Goal: Task Accomplishment & Management: Complete application form

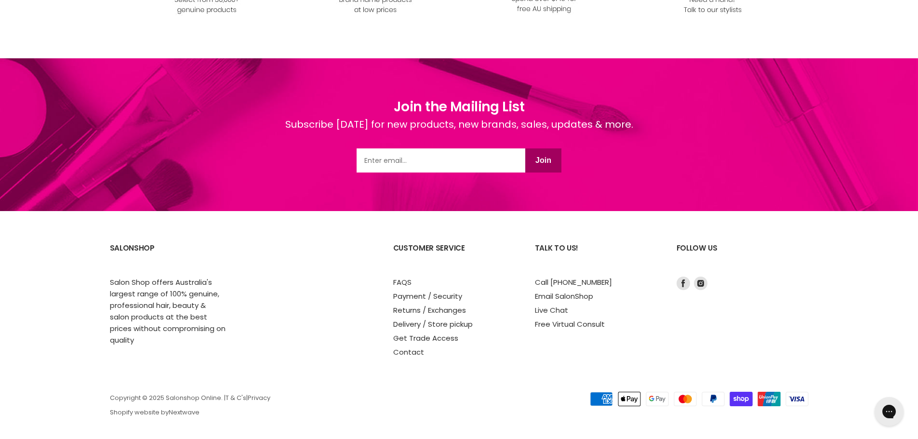
scroll to position [1227, 0]
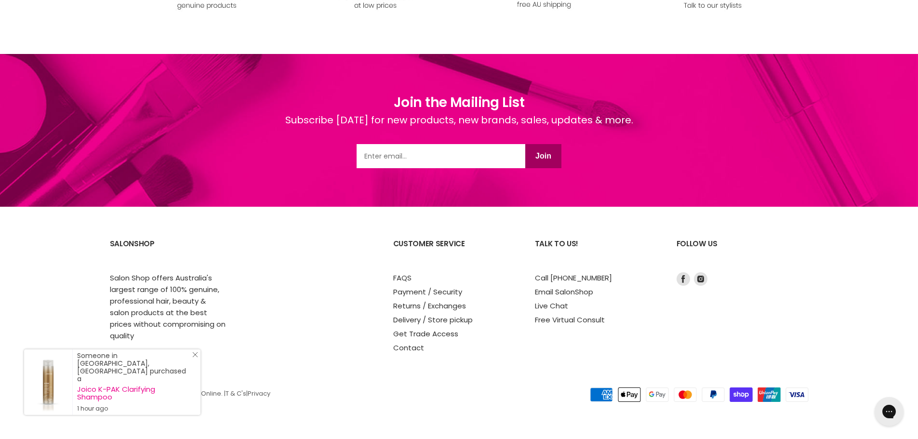
click at [195, 358] on icon "Close Icon" at bounding box center [195, 355] width 6 height 6
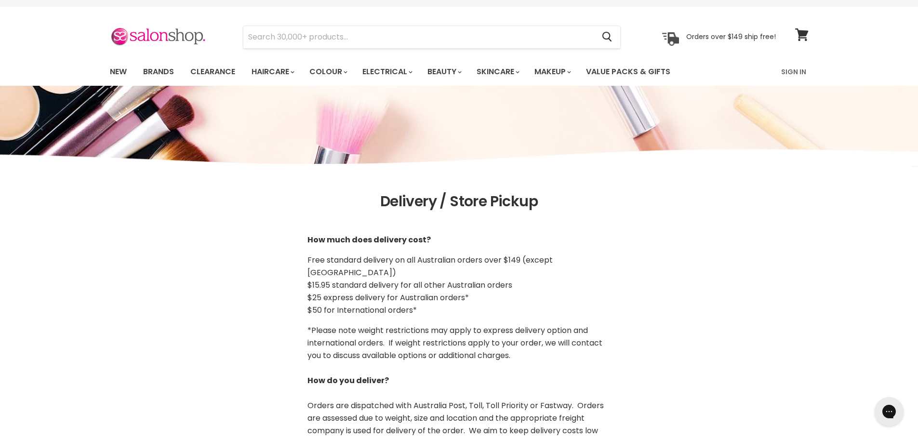
scroll to position [0, 0]
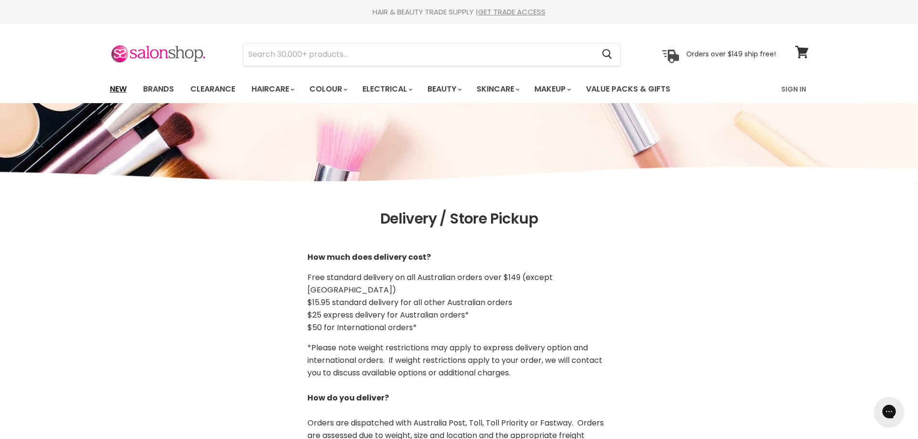
click at [122, 91] on link "New" at bounding box center [118, 89] width 31 height 20
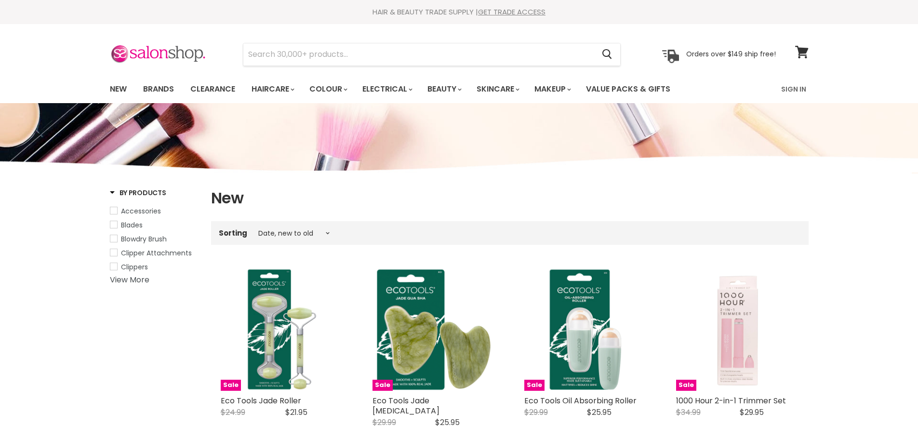
select select "created-descending"
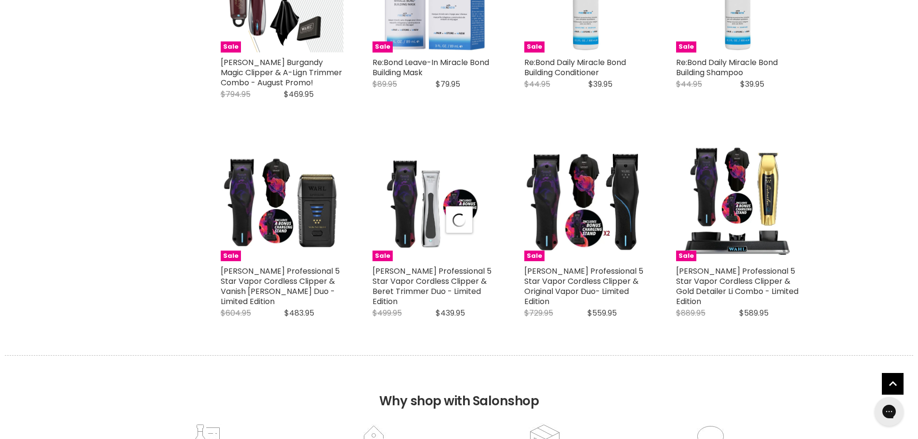
select select "created-descending"
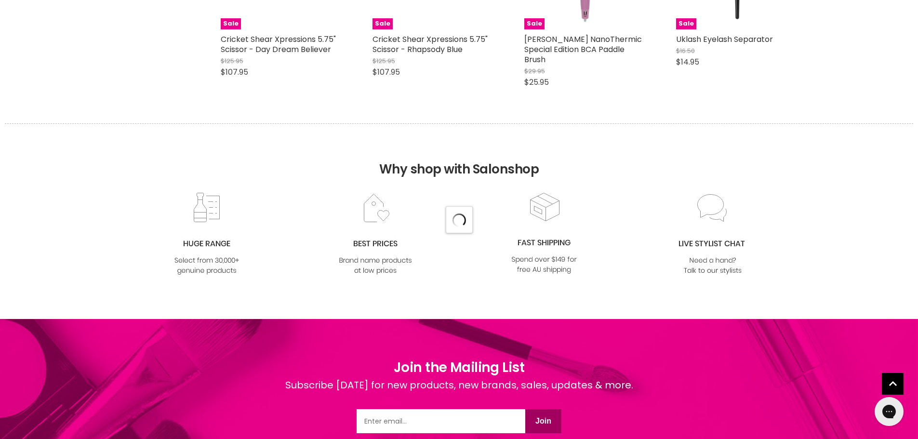
select select "created-descending"
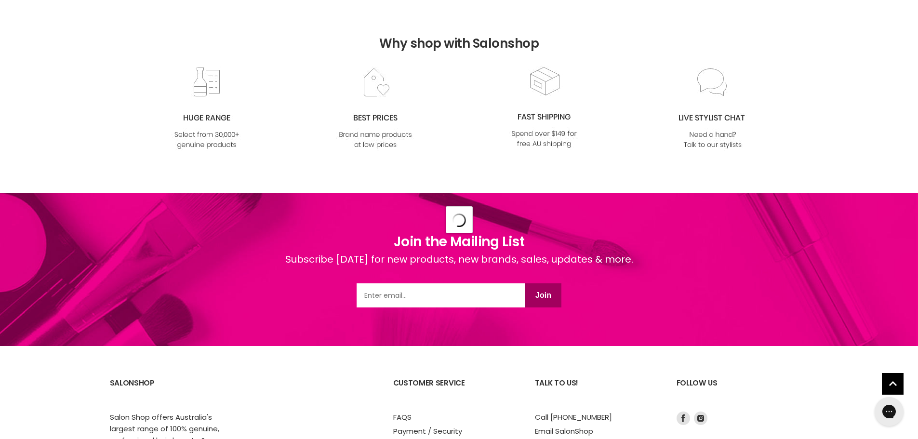
select select "created-descending"
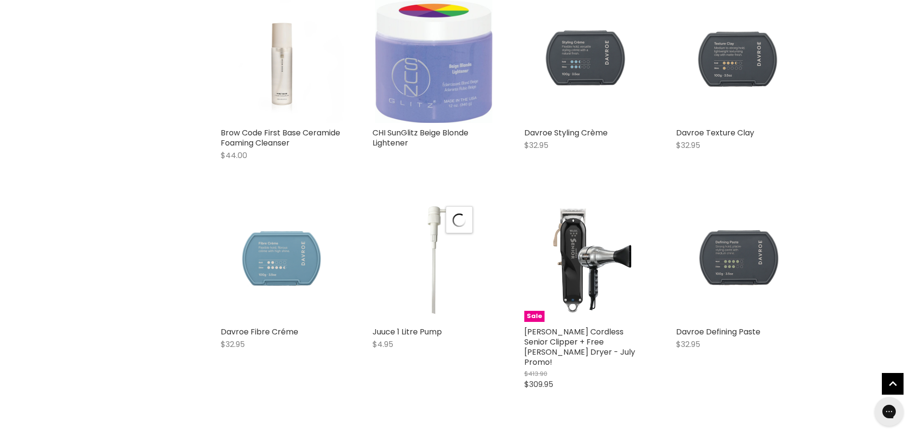
scroll to position [9973, 0]
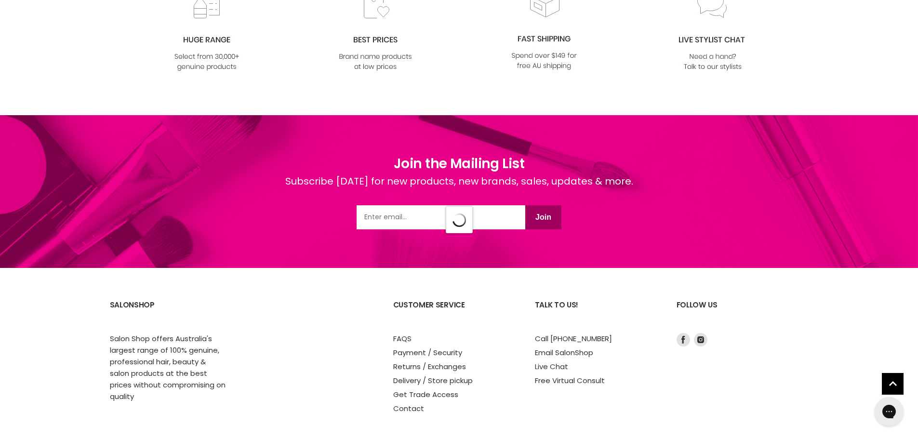
select select "created-descending"
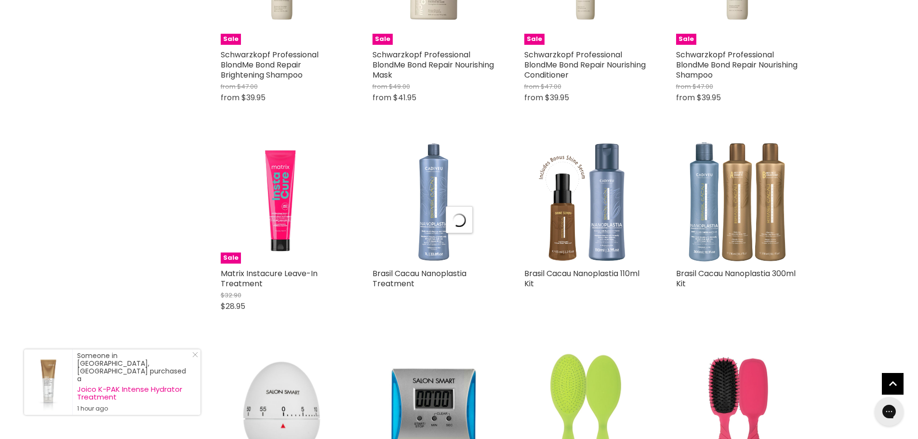
scroll to position [12439, 0]
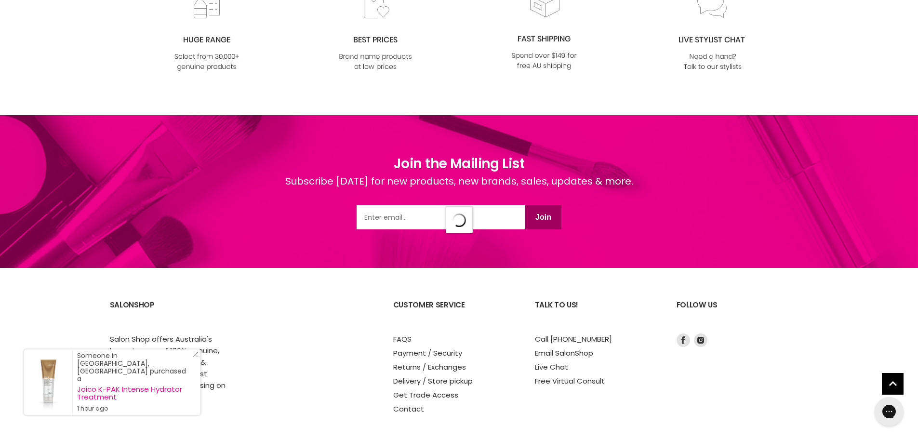
select select "created-descending"
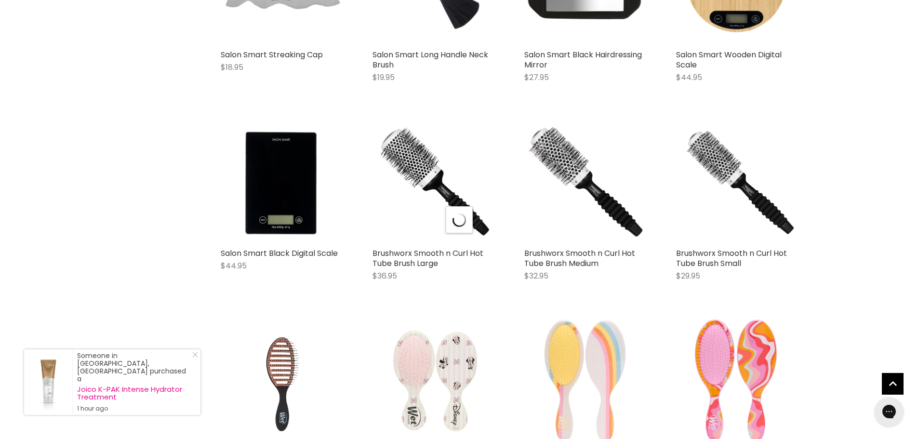
scroll to position [14824, 0]
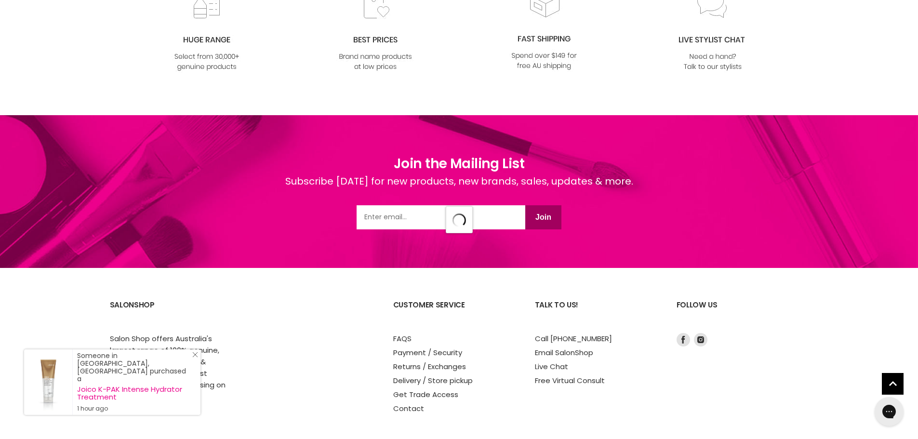
scroll to position [17317, 0]
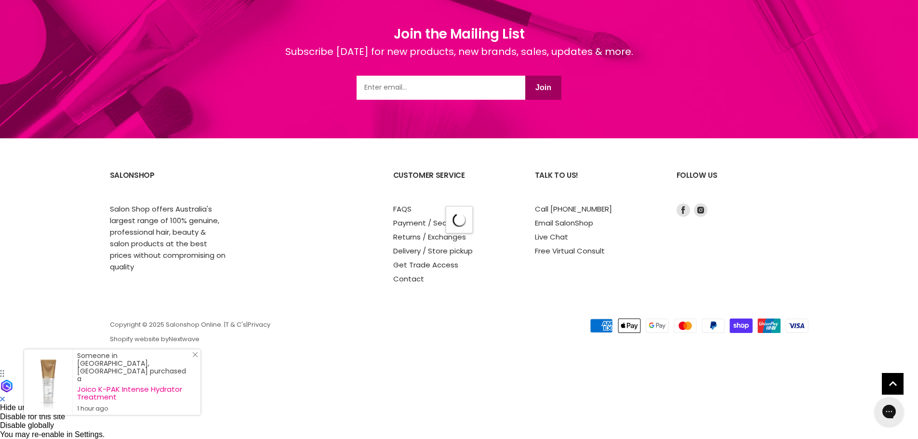
select select "created-descending"
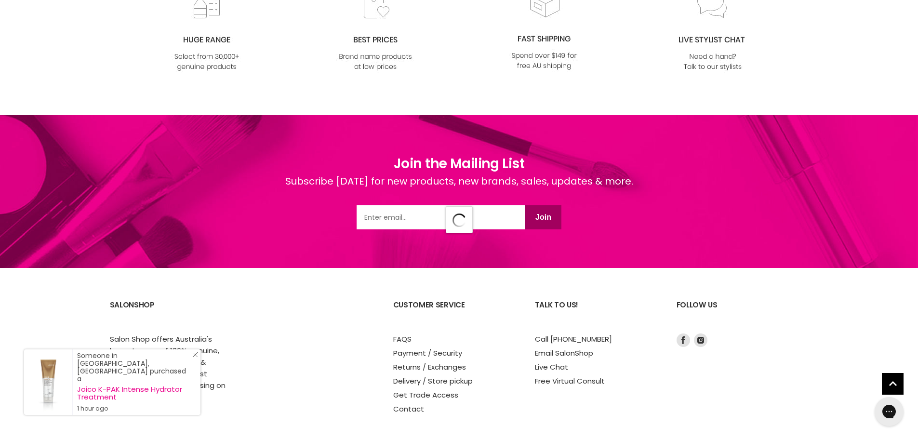
click at [193, 358] on icon "Close Icon" at bounding box center [195, 355] width 6 height 6
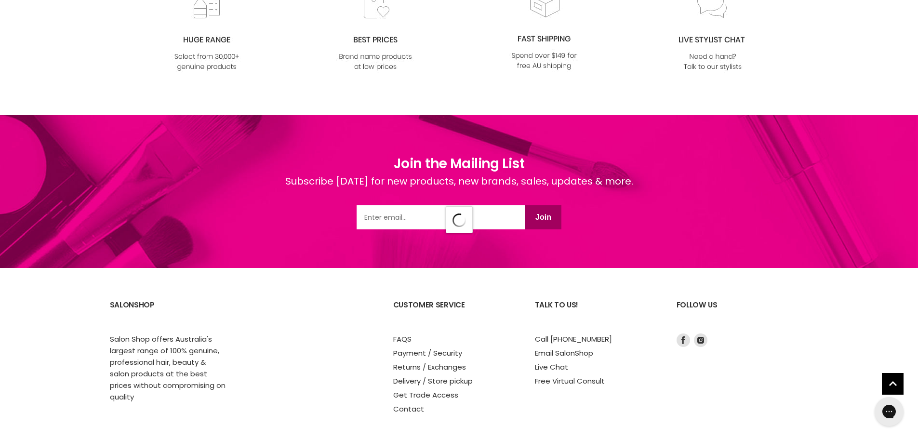
select select "created-descending"
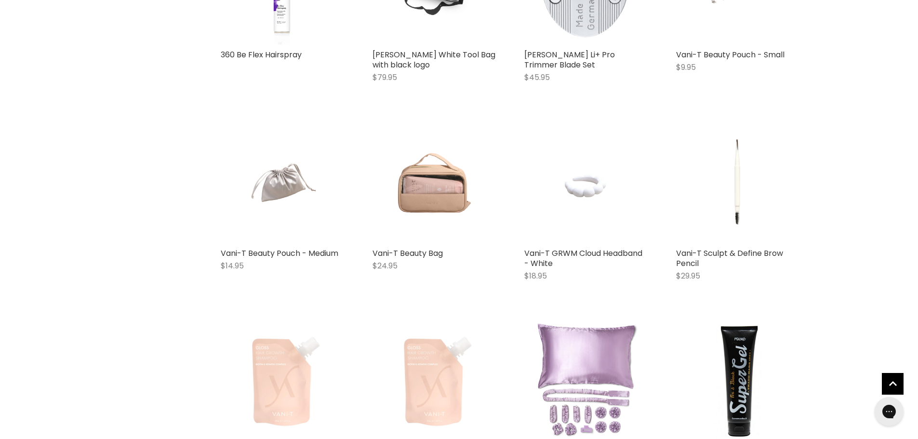
scroll to position [19732, 0]
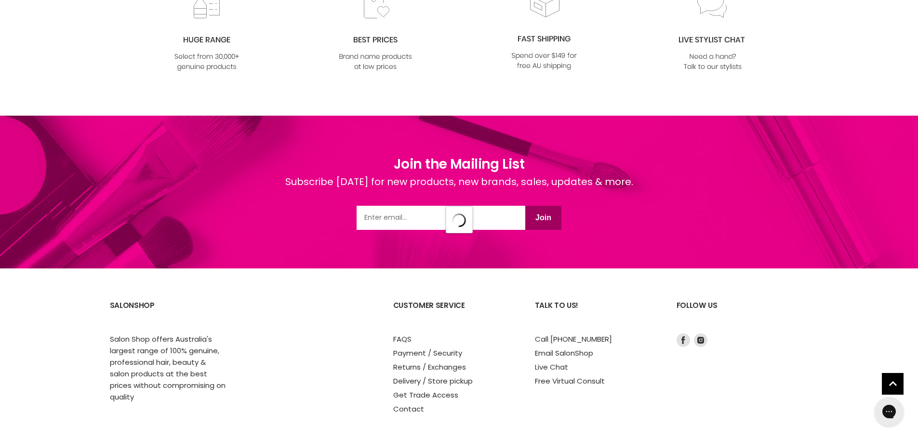
select select "created-descending"
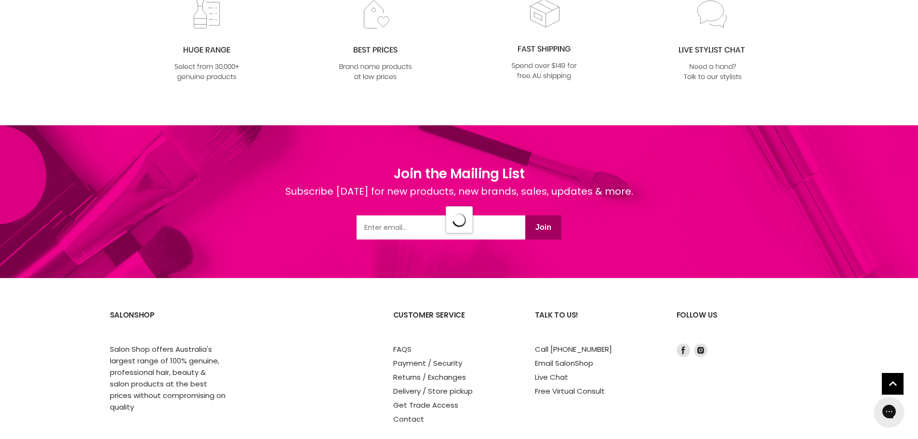
select select "created-descending"
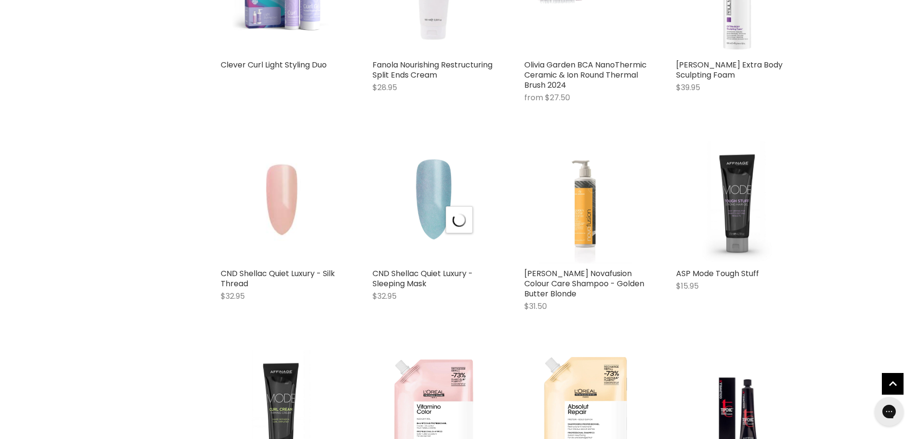
scroll to position [24582, 0]
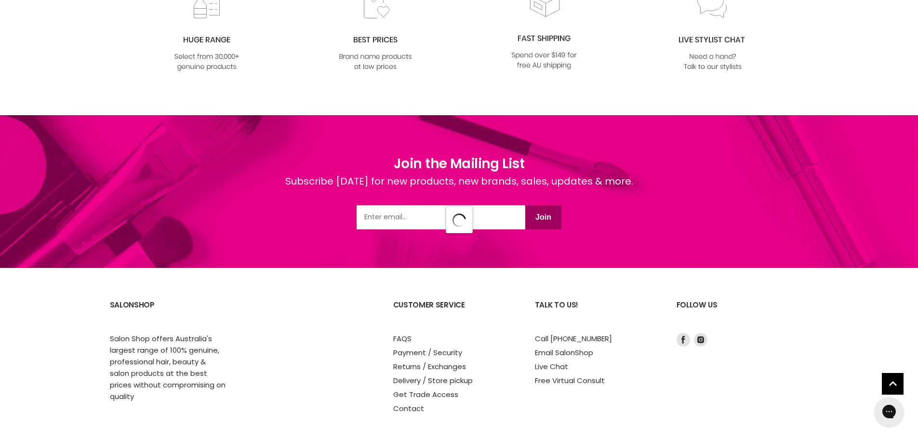
select select "created-descending"
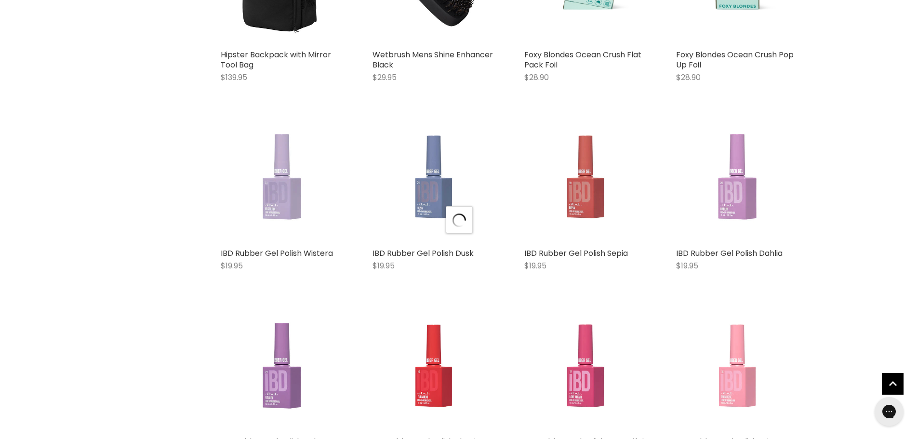
scroll to position [26937, 0]
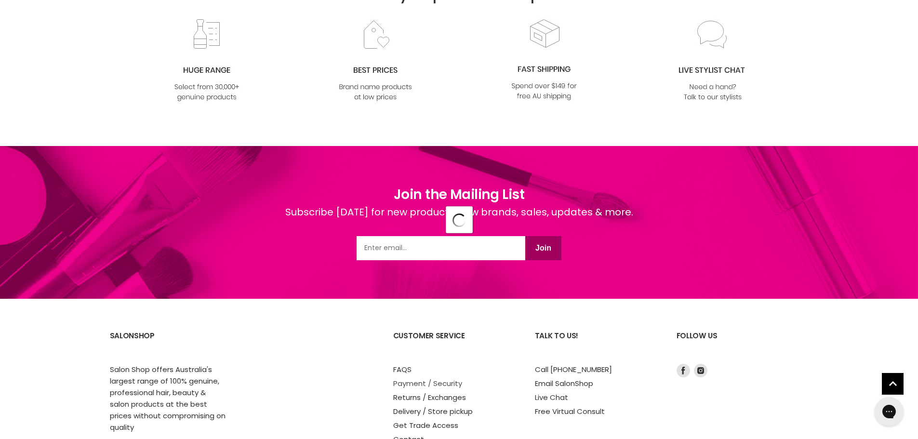
select select "created-descending"
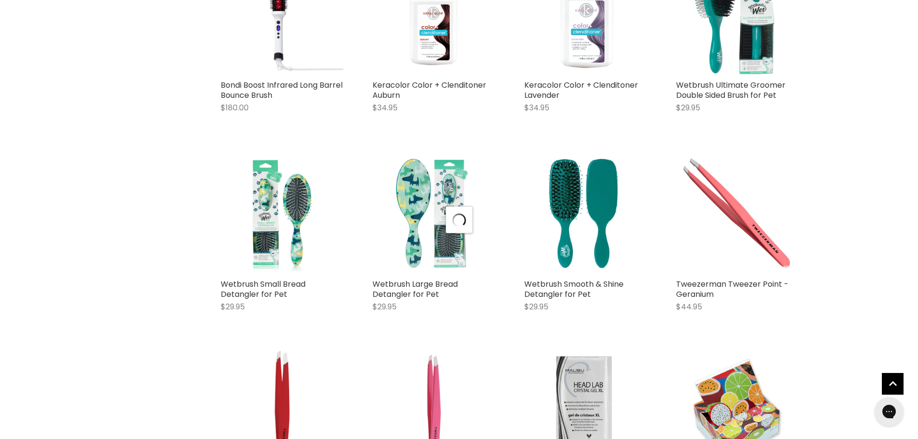
scroll to position [29362, 0]
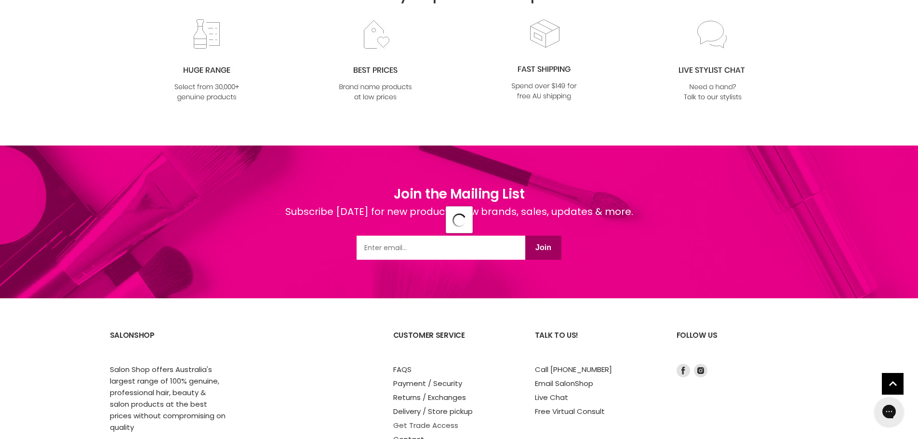
scroll to position [31764, 0]
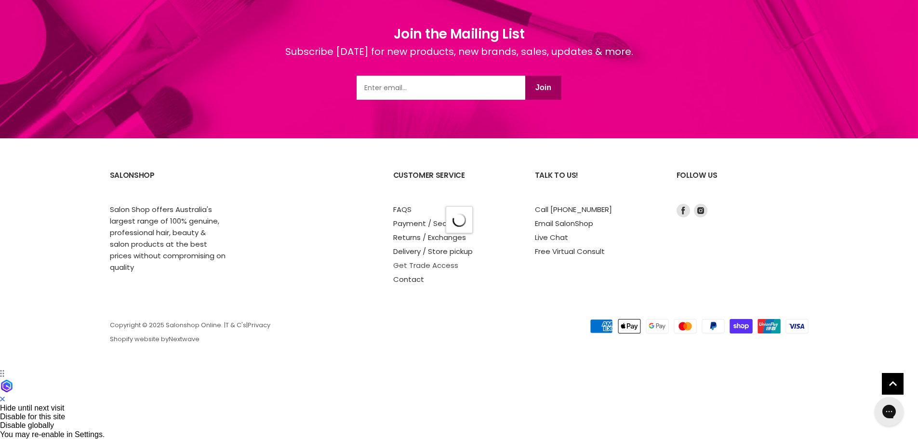
select select "created-descending"
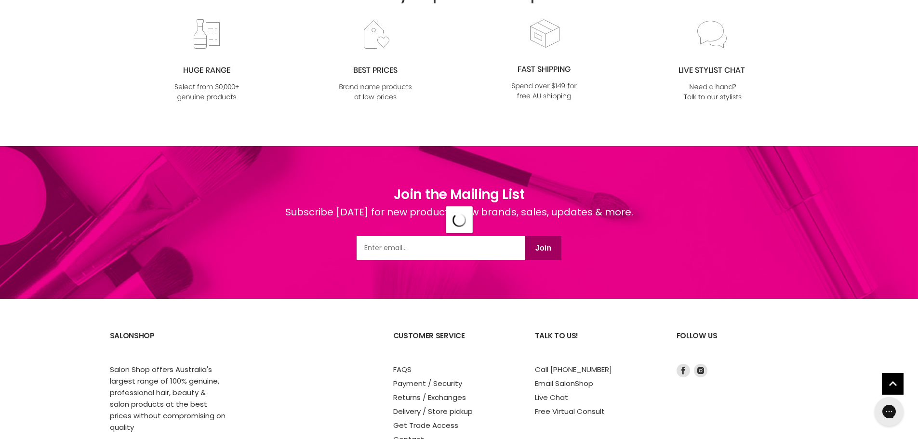
scroll to position [31764, 0]
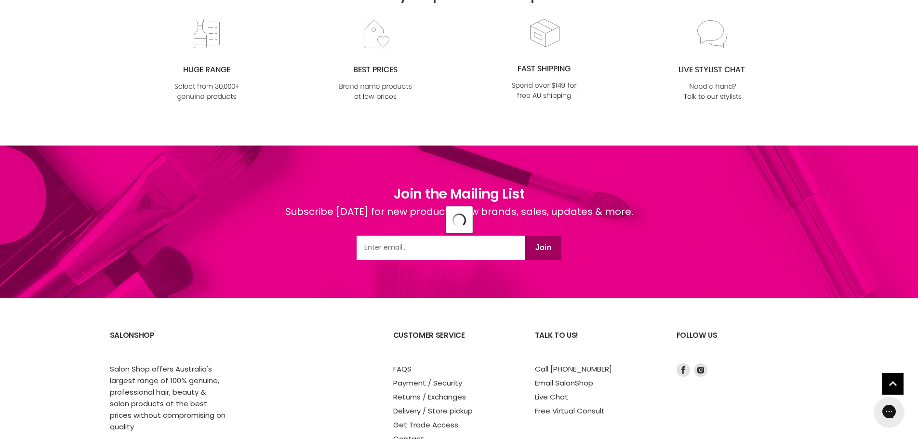
select select "created-descending"
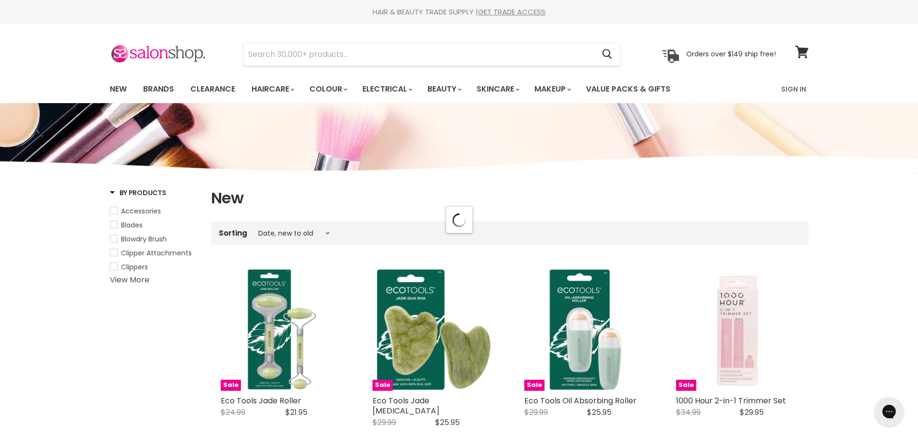
select select "created-descending"
click at [122, 54] on img at bounding box center [158, 54] width 96 height 20
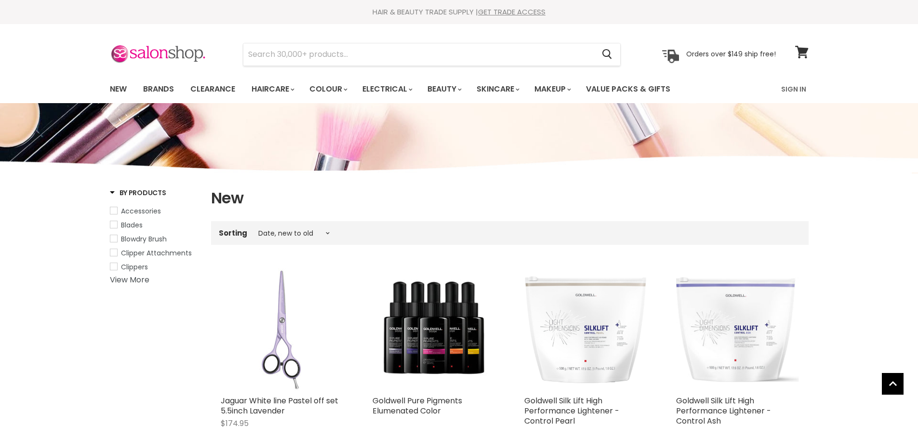
select select "created-descending"
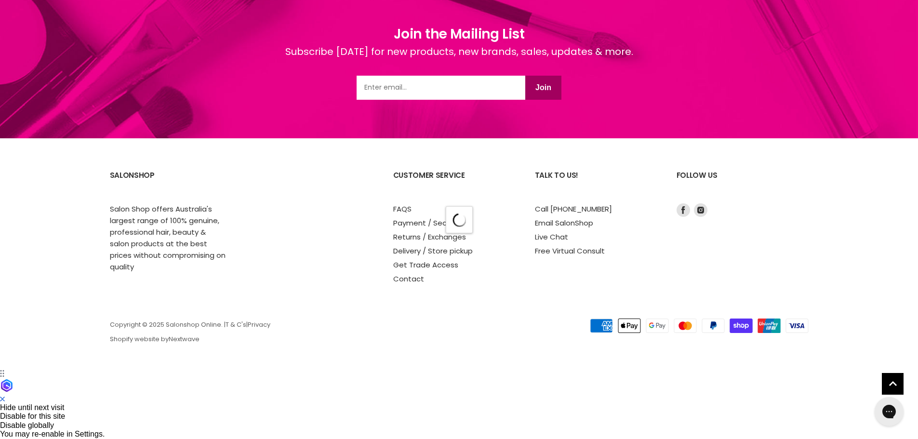
select select "created-descending"
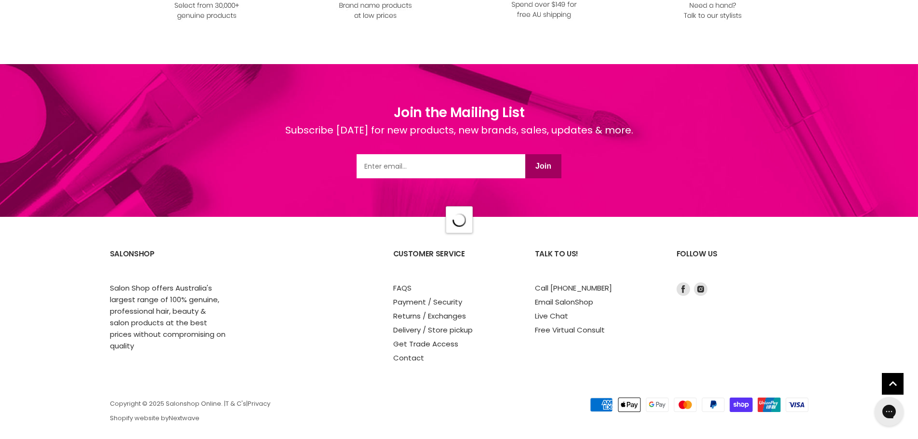
select select "created-descending"
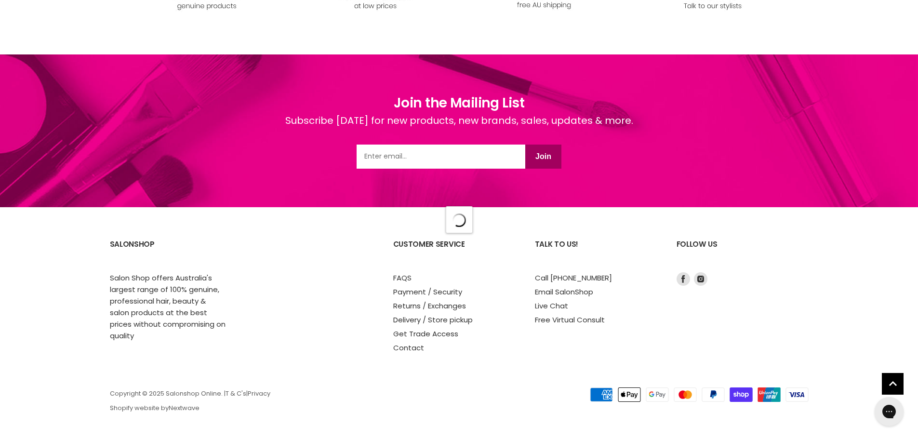
select select "created-descending"
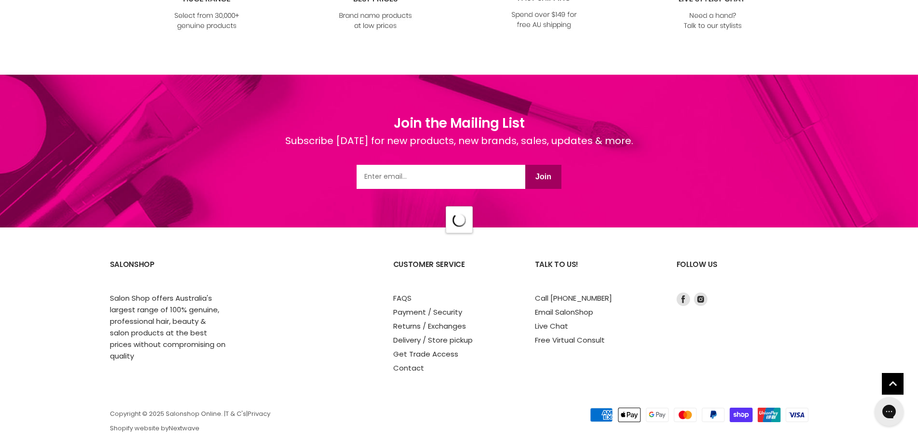
scroll to position [16855, 0]
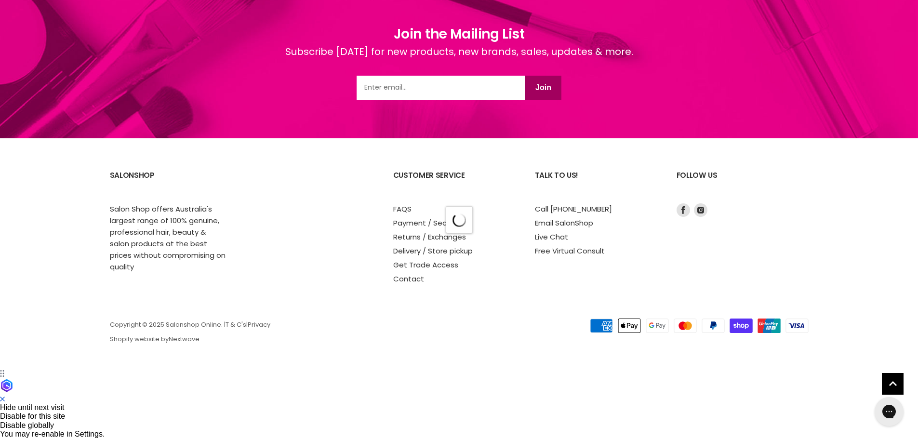
select select "created-descending"
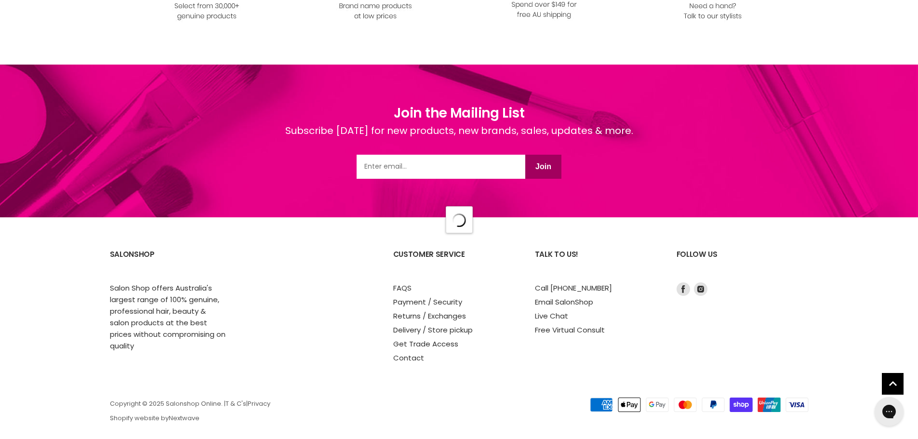
scroll to position [19250, 0]
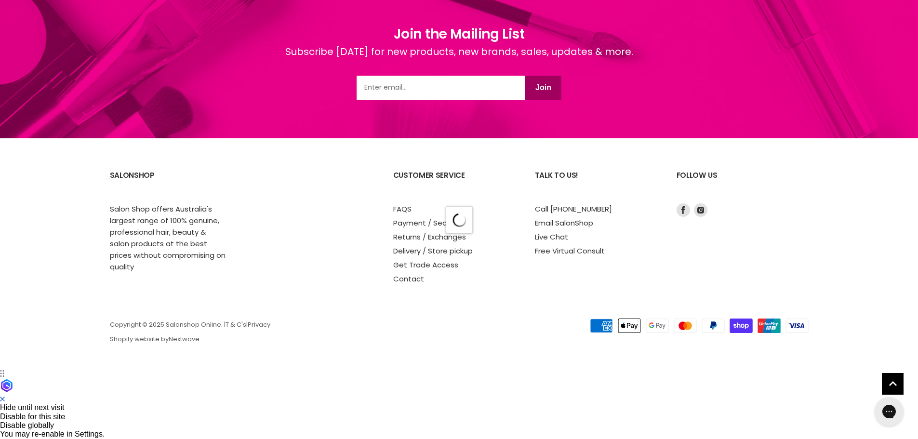
select select "created-descending"
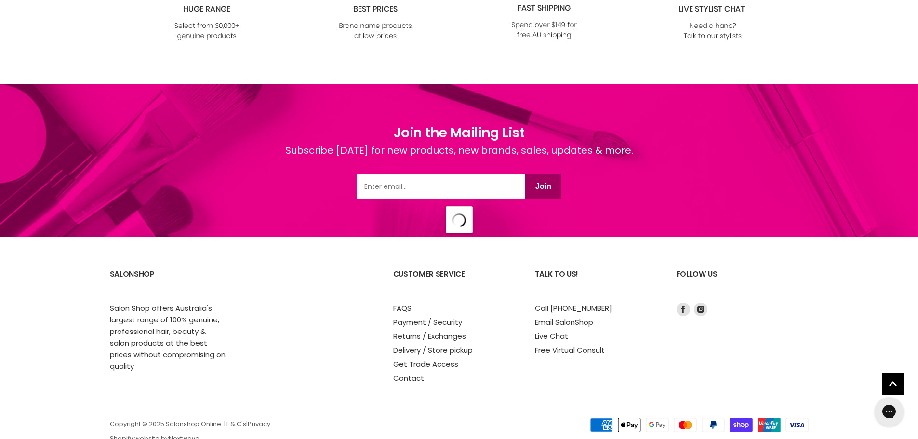
scroll to position [21695, 0]
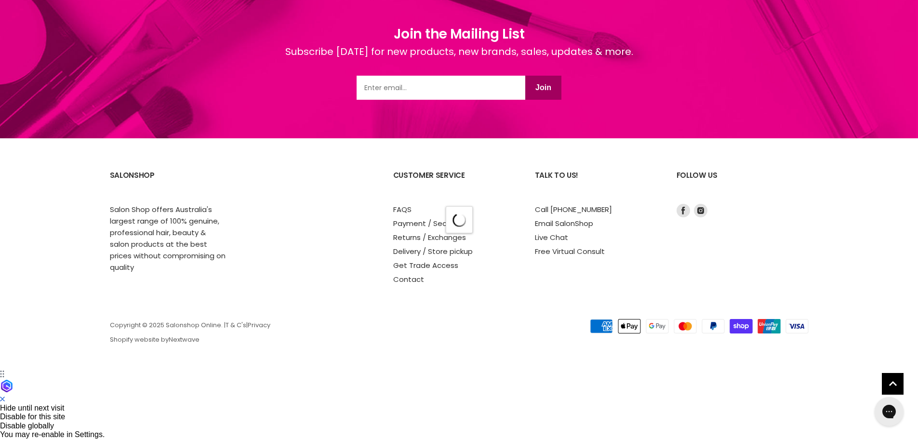
select select "created-descending"
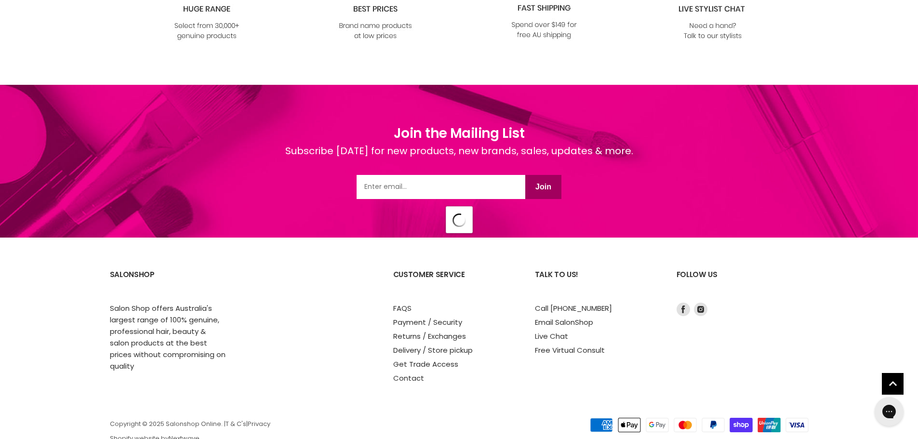
select select "created-descending"
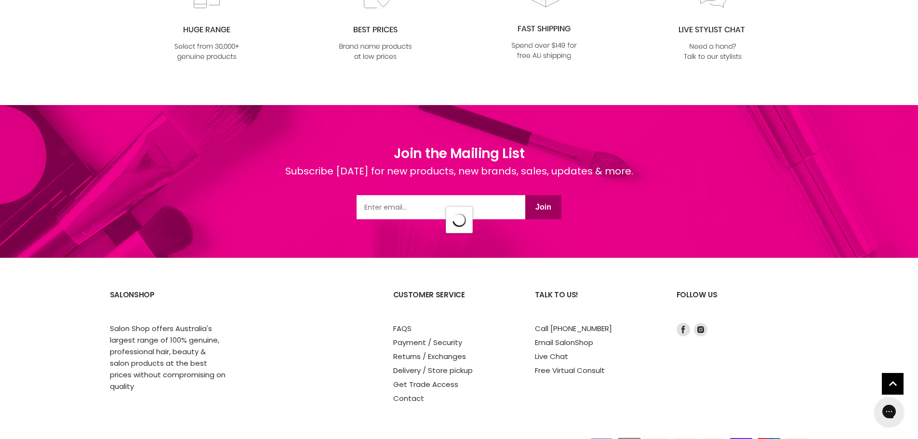
select select "created-descending"
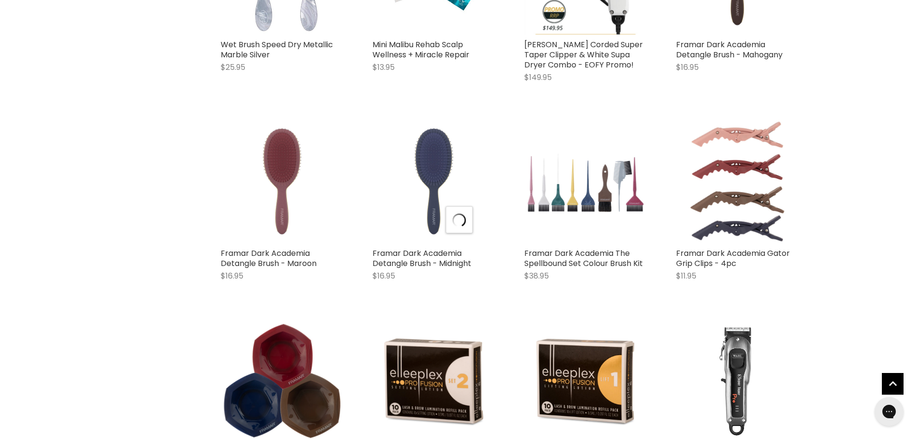
scroll to position [26515, 0]
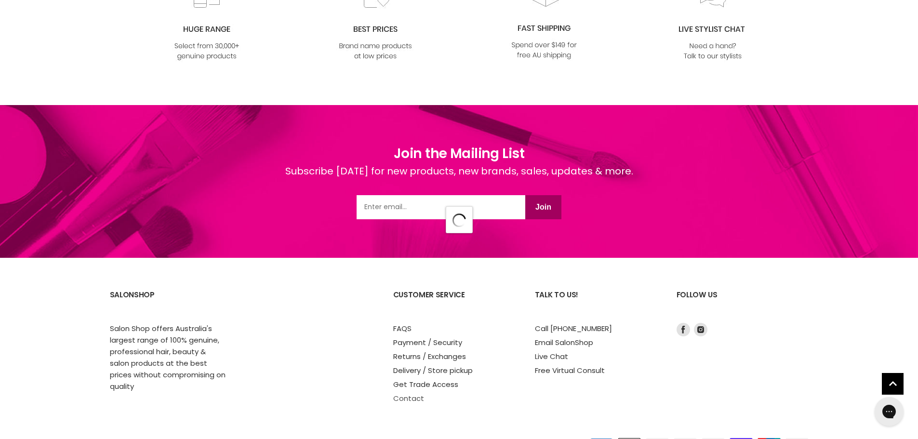
click at [403, 393] on link "Contact" at bounding box center [408, 398] width 31 height 10
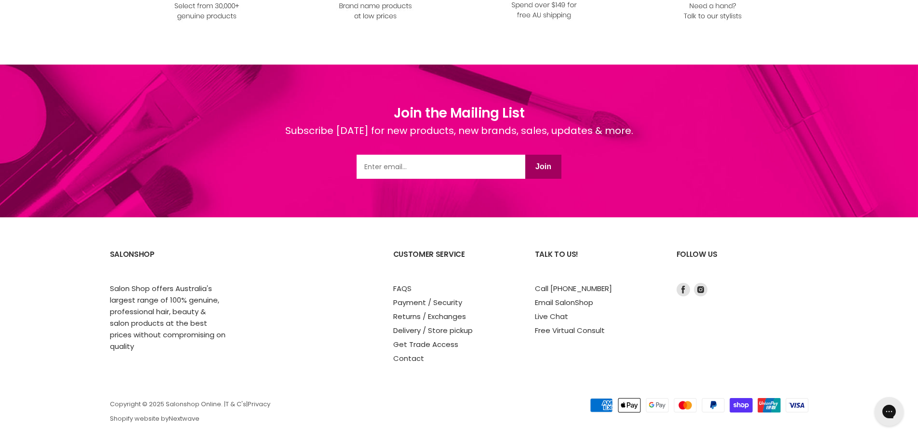
scroll to position [781, 0]
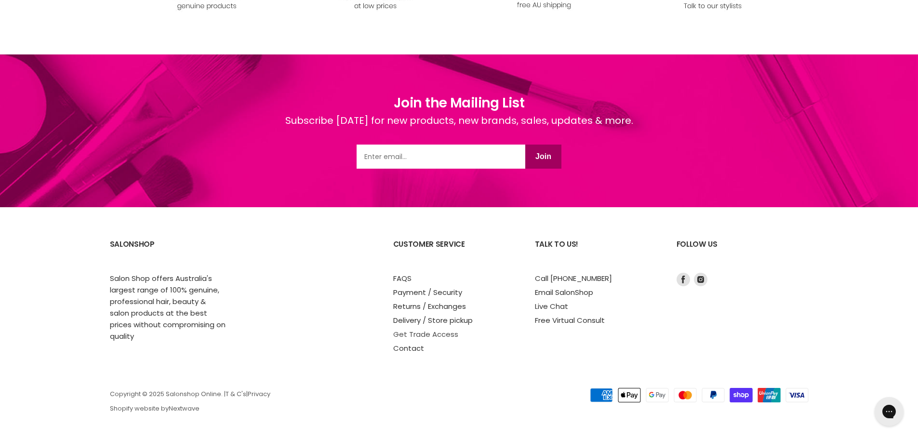
click at [407, 333] on link "Get Trade Access" at bounding box center [425, 334] width 65 height 10
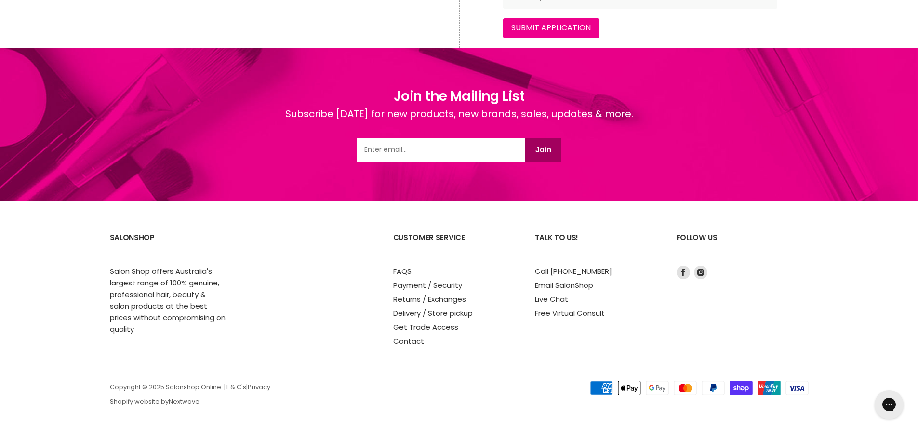
scroll to position [572, 0]
